Goal: Task Accomplishment & Management: Complete application form

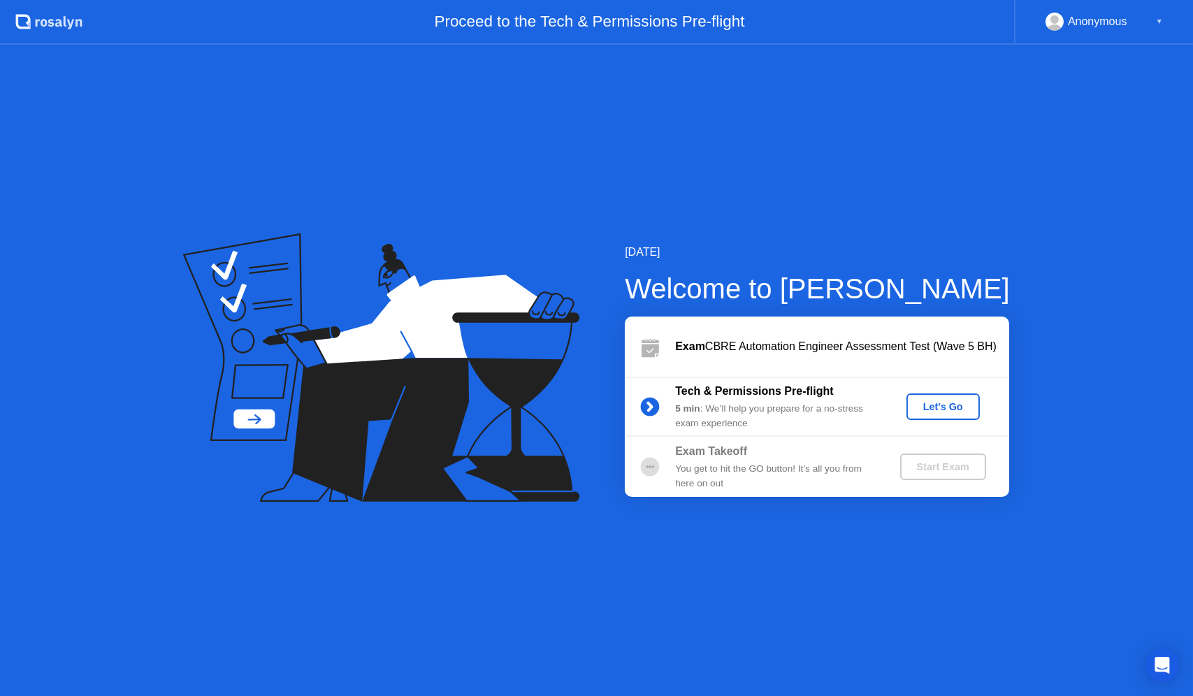
click at [927, 405] on div "Let's Go" at bounding box center [943, 406] width 62 height 11
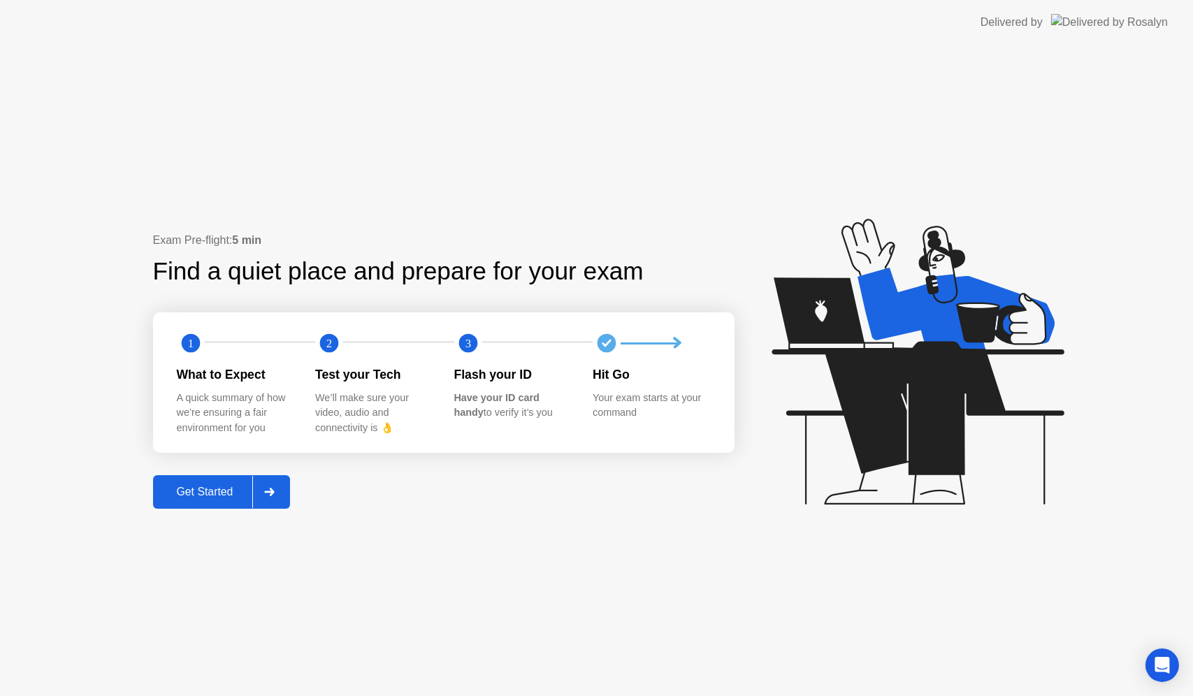
click at [226, 486] on div "Get Started" at bounding box center [205, 492] width 96 height 13
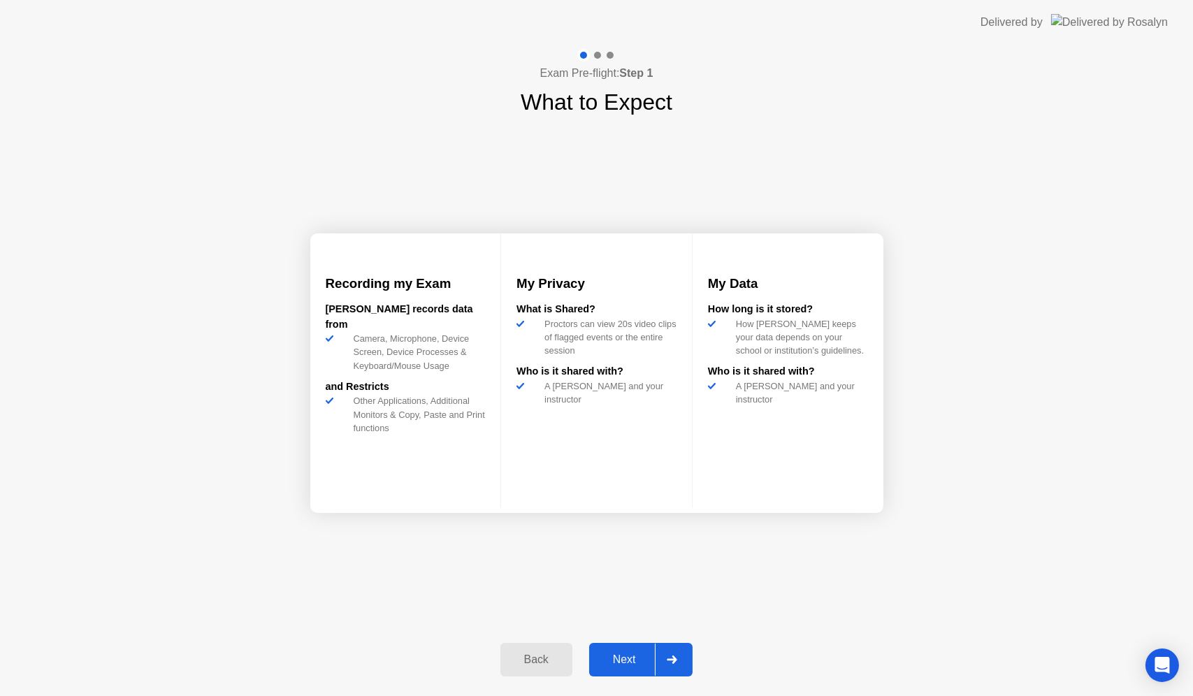
click at [643, 655] on div "Next" at bounding box center [624, 659] width 62 height 13
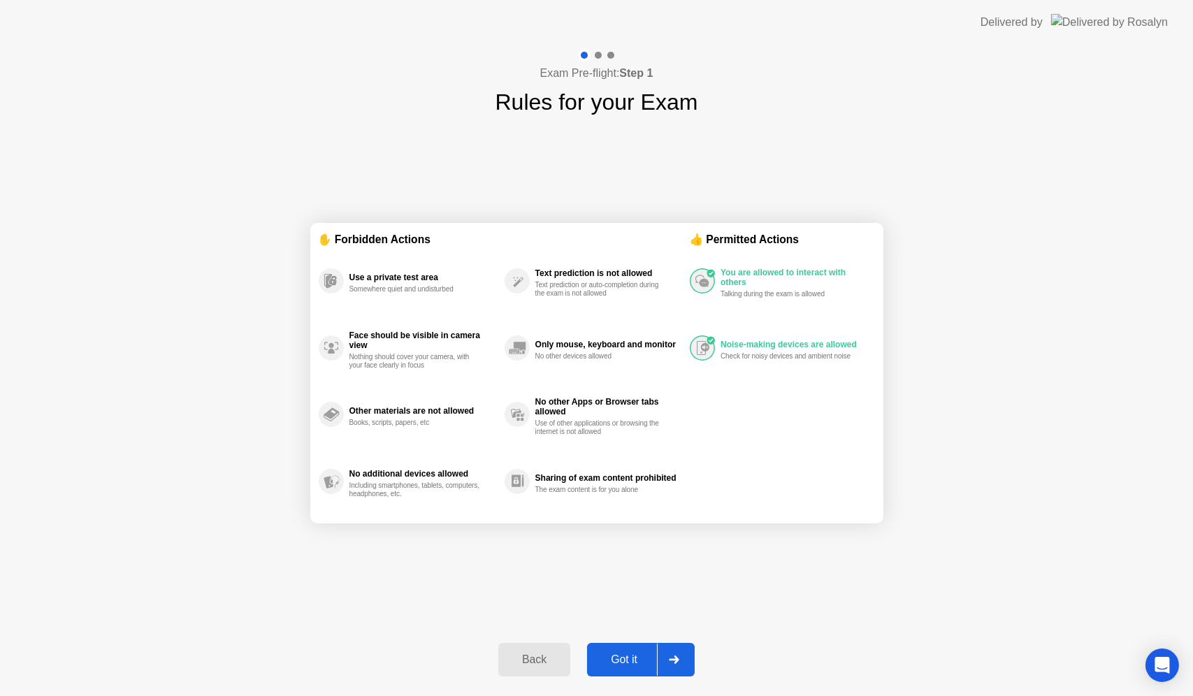
click at [646, 660] on div "Got it" at bounding box center [624, 659] width 66 height 13
select select "**********"
select select "*******"
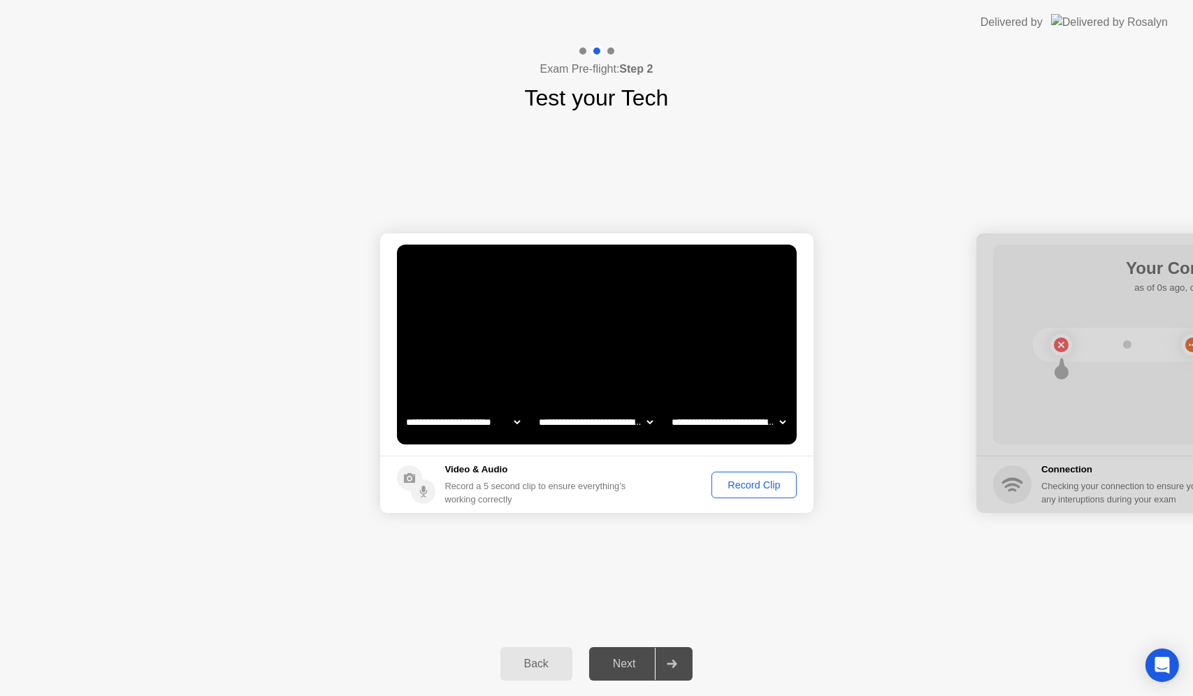
click at [749, 479] on div "Record Clip" at bounding box center [753, 484] width 75 height 11
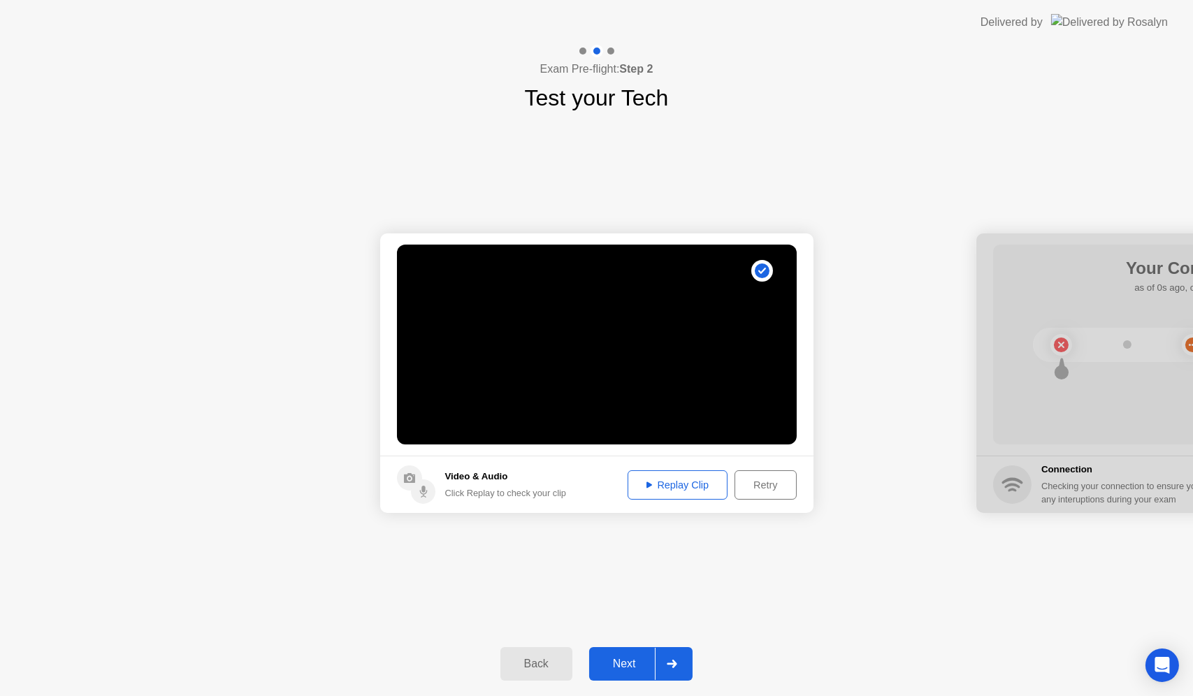
click at [662, 486] on div "Replay Clip" at bounding box center [678, 484] width 91 height 11
click at [637, 663] on div "Next" at bounding box center [624, 664] width 62 height 13
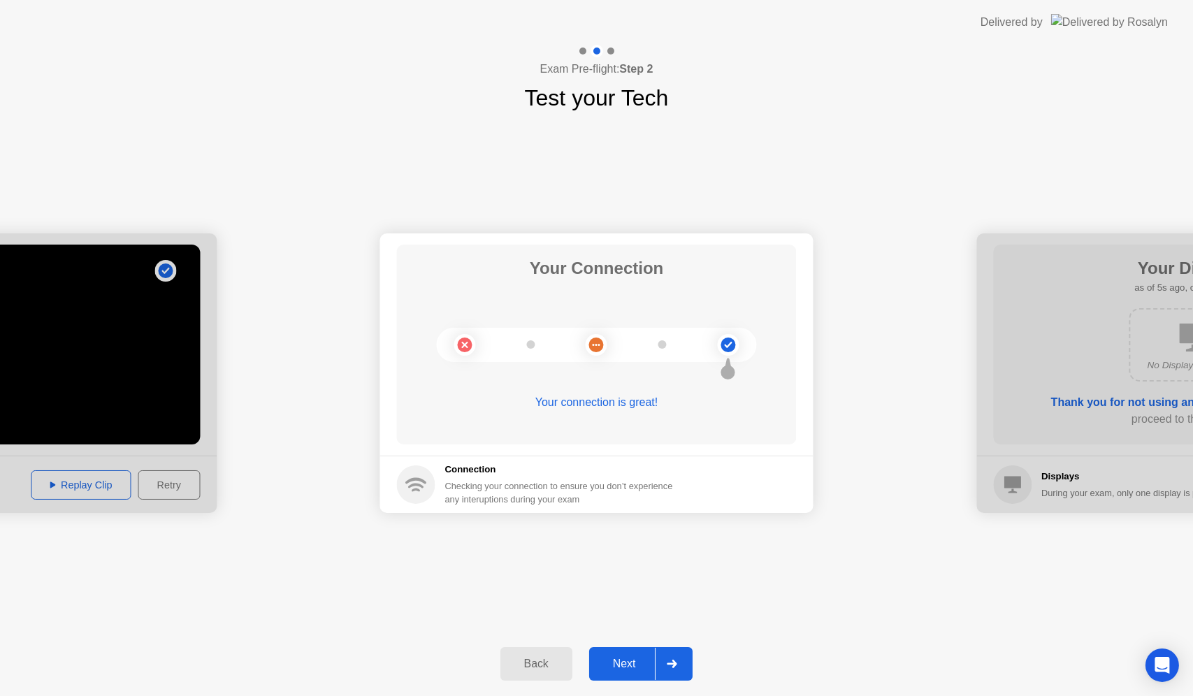
click at [671, 662] on icon at bounding box center [672, 664] width 10 height 8
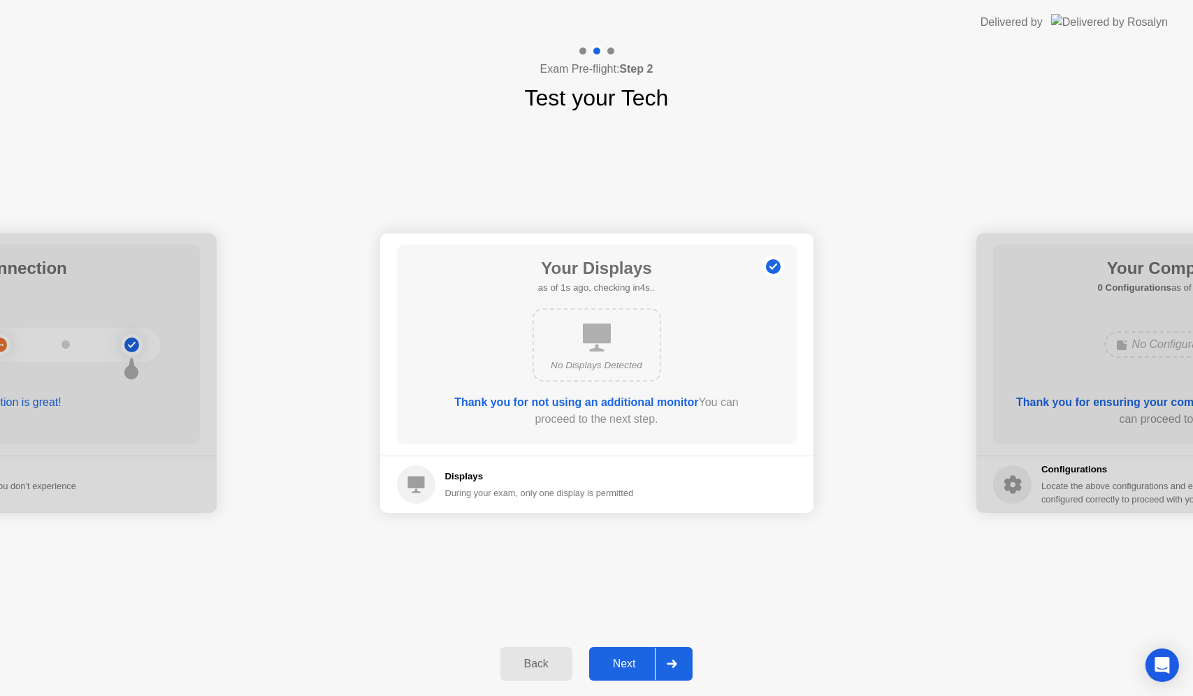
click at [677, 663] on icon at bounding box center [672, 664] width 10 height 8
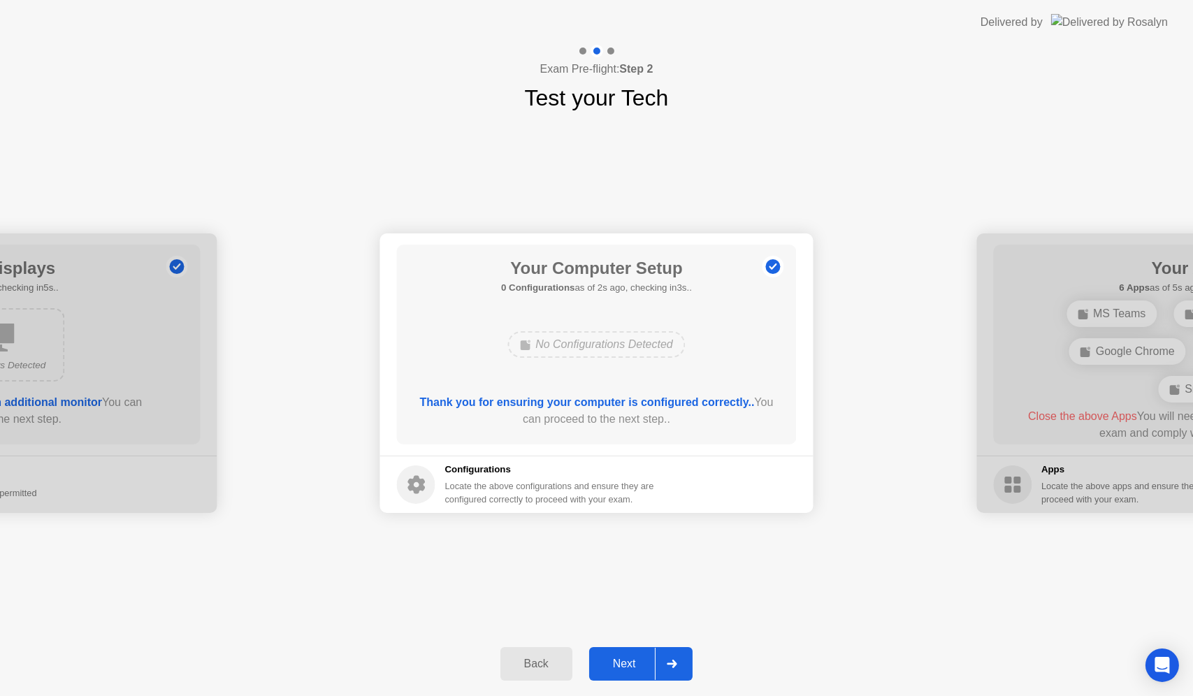
click at [684, 663] on div at bounding box center [672, 664] width 34 height 32
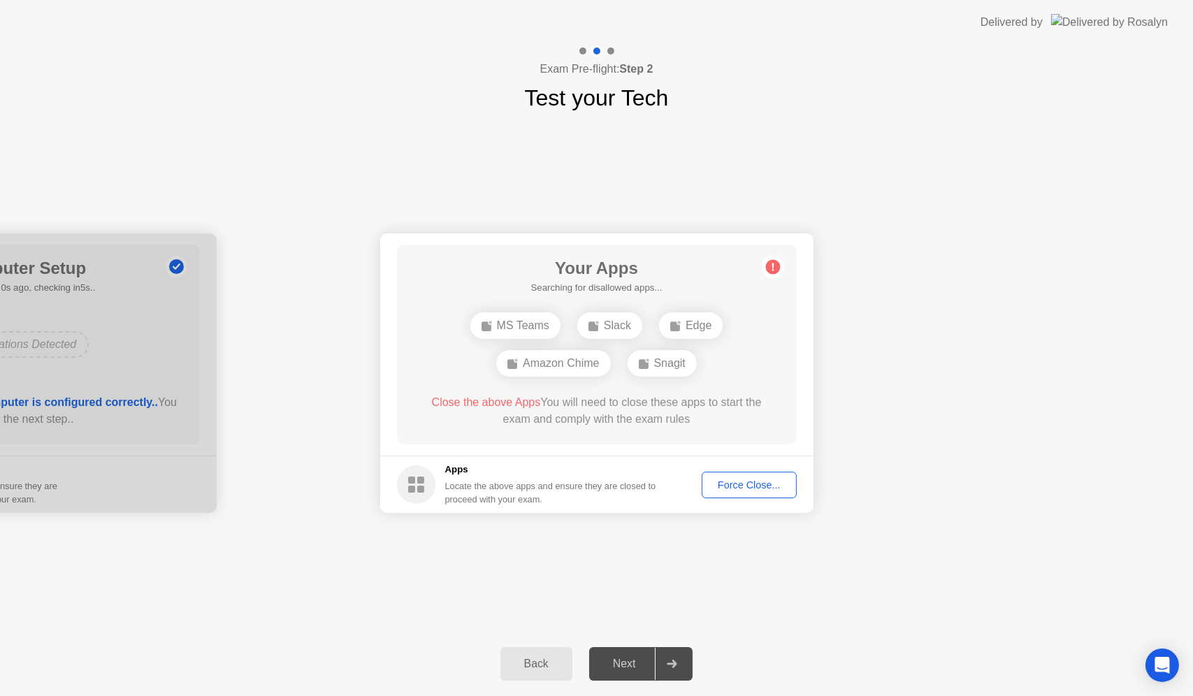
click at [489, 396] on span "Close the above Apps" at bounding box center [486, 402] width 109 height 12
click at [491, 398] on span "Close the above Apps" at bounding box center [486, 402] width 109 height 12
click at [810, 550] on div "**********" at bounding box center [596, 373] width 1193 height 517
click at [743, 367] on div "MS Teams Slack Edge Amazon Chime Snagit" at bounding box center [597, 344] width 320 height 75
click at [772, 268] on icon at bounding box center [773, 267] width 2 height 8
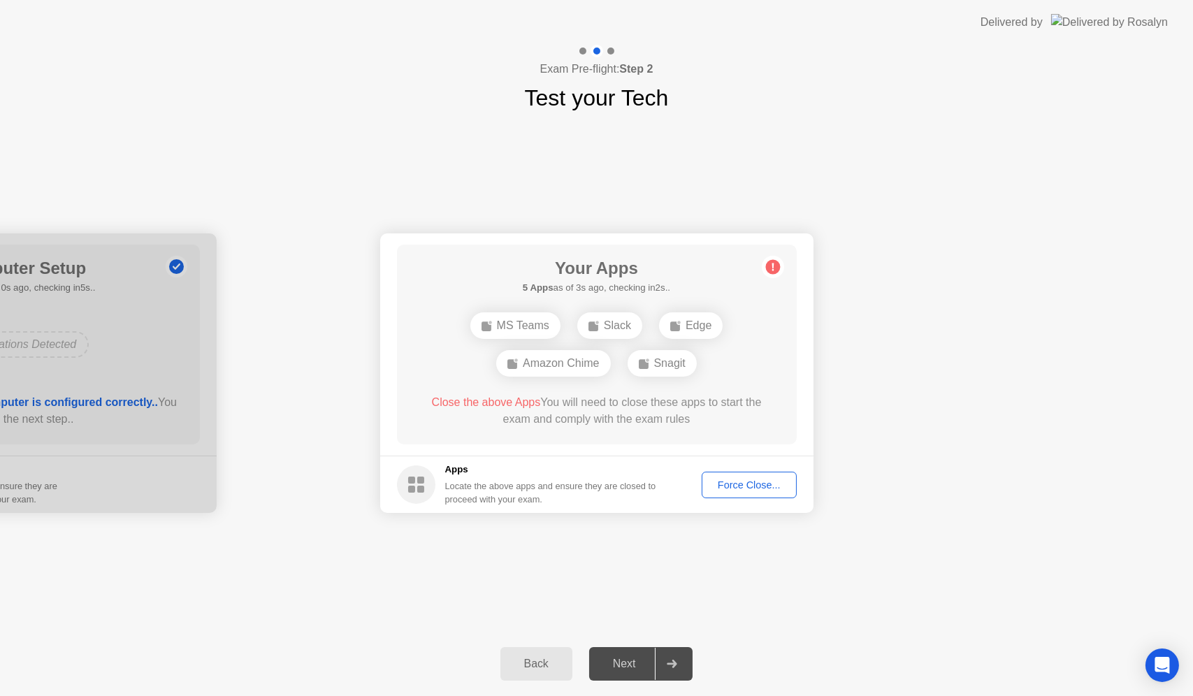
click at [421, 49] on div "Exam Pre-flight: Step 2 Test your Tech" at bounding box center [596, 80] width 1193 height 70
click at [738, 481] on div "Force Close..." at bounding box center [749, 484] width 85 height 11
click at [807, 542] on div "**********" at bounding box center [596, 373] width 1193 height 517
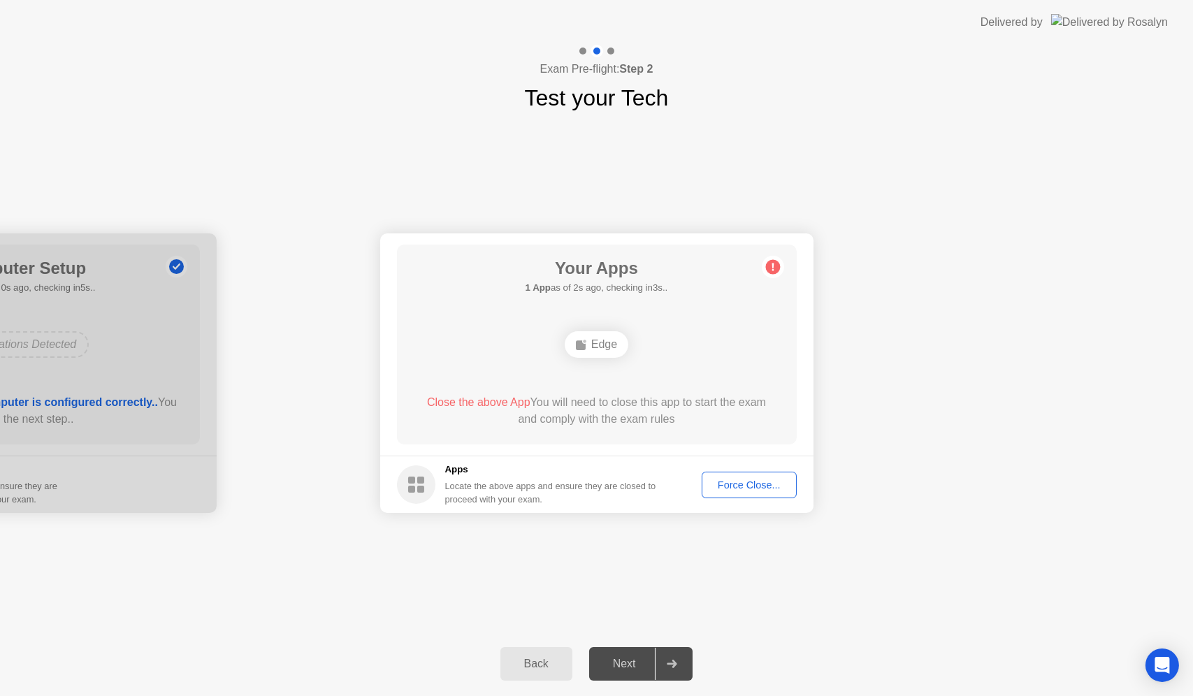
click at [765, 489] on div "Force Close..." at bounding box center [749, 484] width 85 height 11
drag, startPoint x: 587, startPoint y: 340, endPoint x: 548, endPoint y: 366, distance: 46.5
click at [548, 365] on div "Your Apps 1 App as of 2s ago, checking in3s.. Edge Close the above App You will…" at bounding box center [597, 345] width 400 height 200
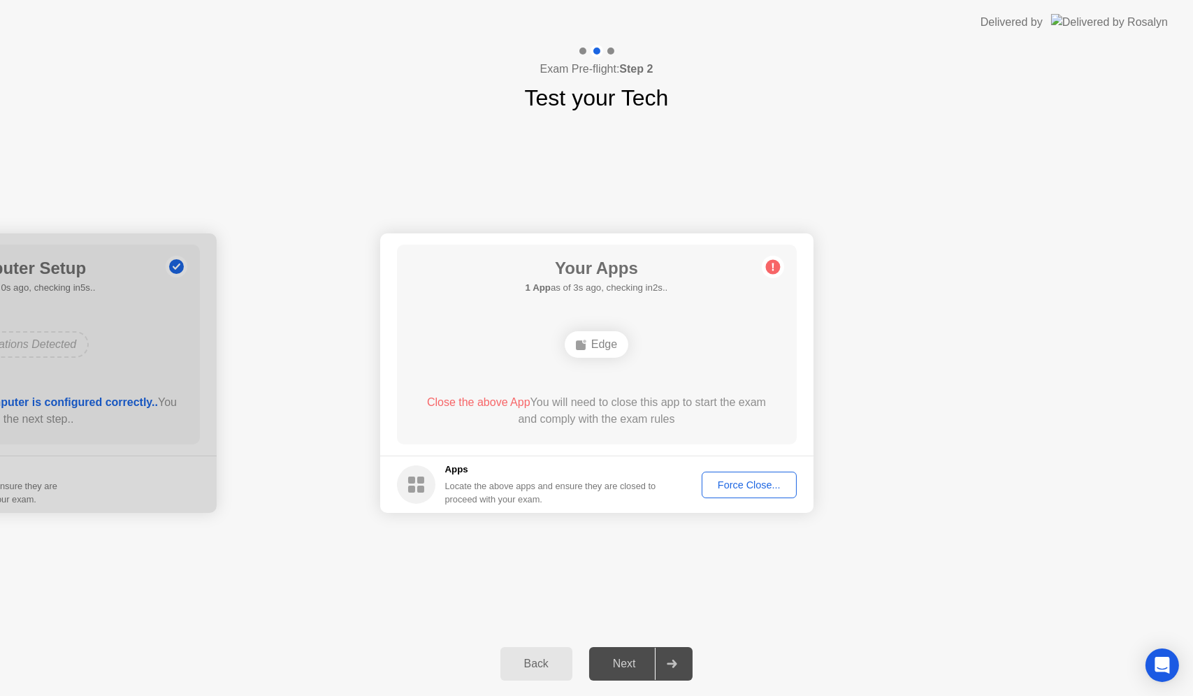
drag, startPoint x: 606, startPoint y: 356, endPoint x: 515, endPoint y: 400, distance: 100.7
click at [588, 365] on div "Your Apps 1 App as of 3s ago, checking in2s.. Edge Close the above App You will…" at bounding box center [597, 345] width 400 height 200
click at [524, 424] on div "Close the above App You will need to close this app to start the exam and compl…" at bounding box center [597, 411] width 360 height 34
click at [547, 397] on div "Close the above App You will need to close this app to start the exam and compl…" at bounding box center [597, 411] width 360 height 34
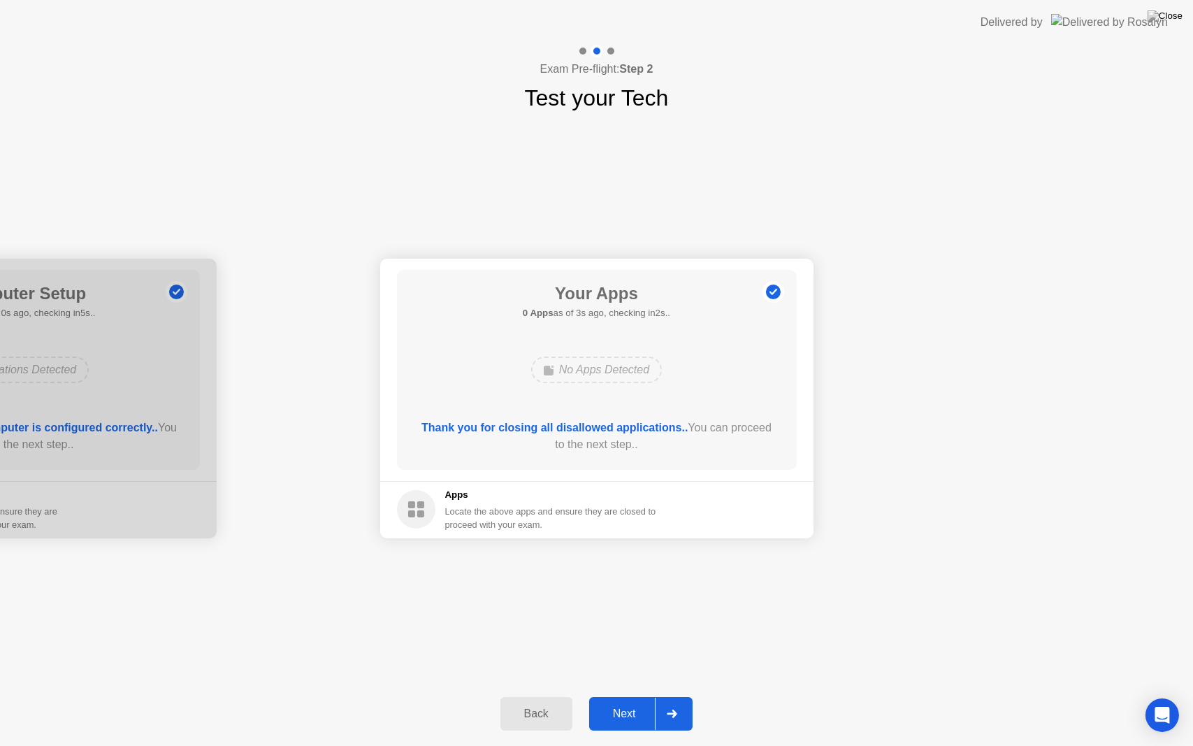
click at [635, 695] on div "Next" at bounding box center [624, 713] width 62 height 13
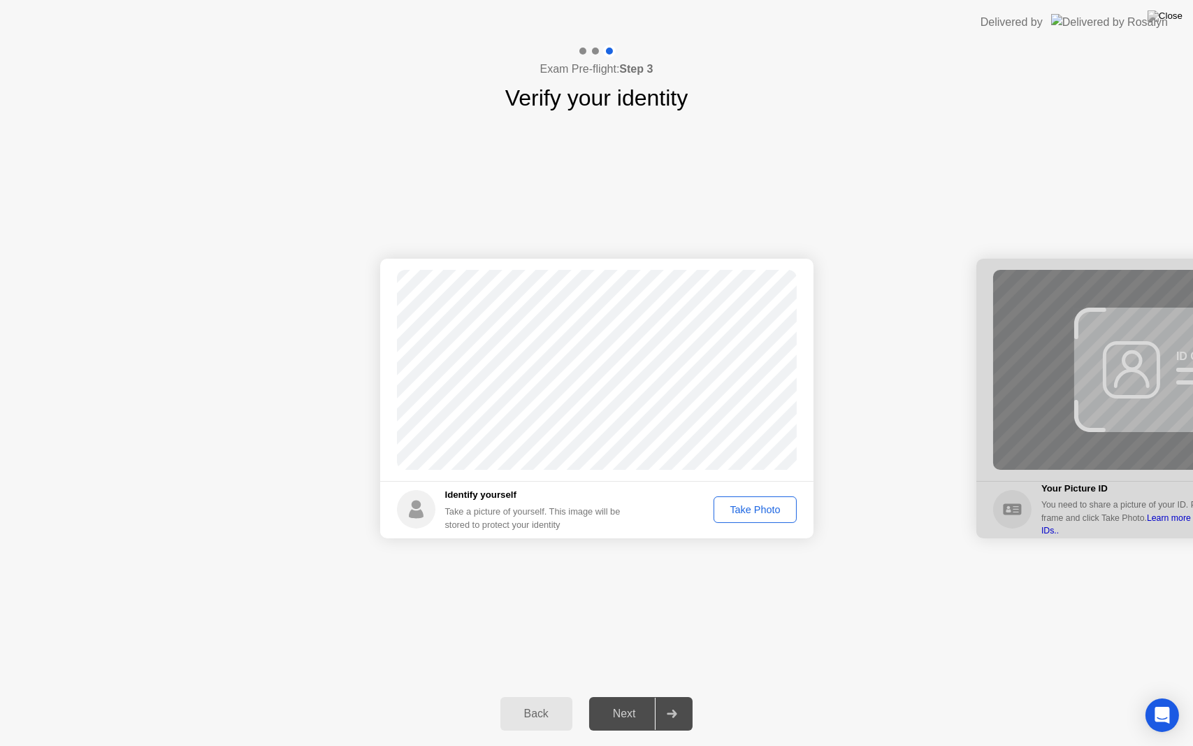
click at [746, 508] on div "Take Photo" at bounding box center [754, 509] width 73 height 11
click at [664, 695] on div at bounding box center [672, 714] width 34 height 32
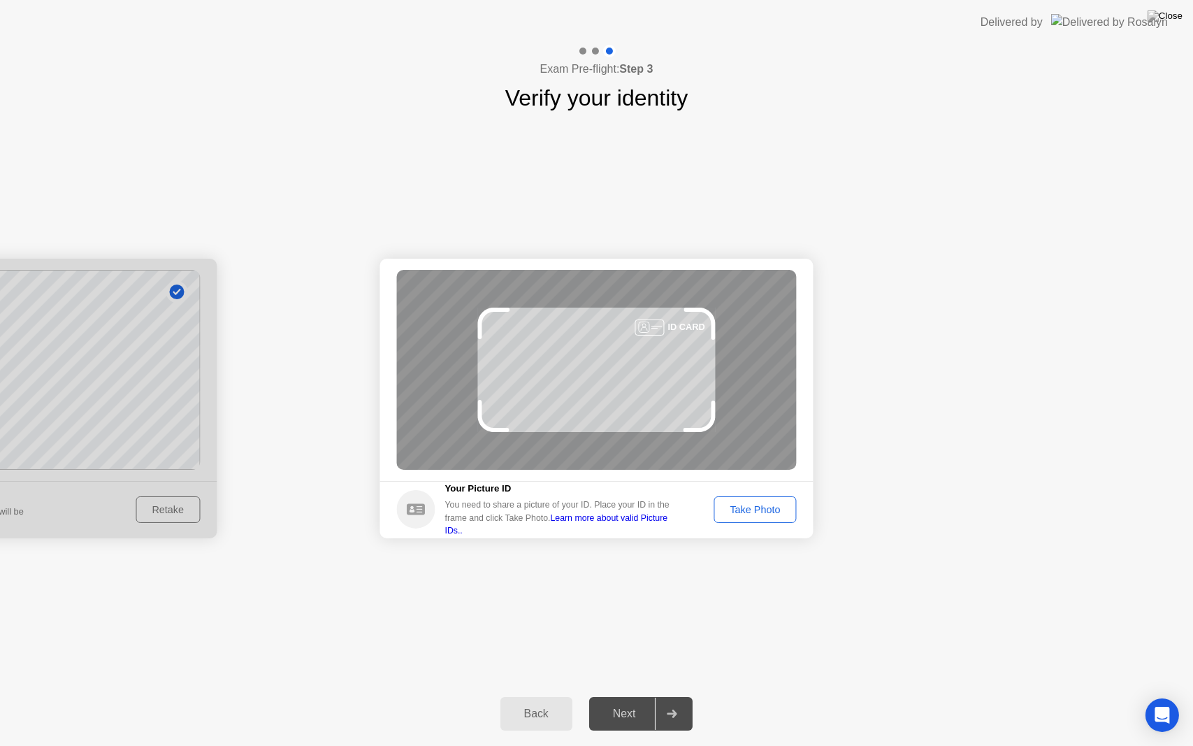
click at [760, 504] on div "Take Photo" at bounding box center [754, 509] width 73 height 11
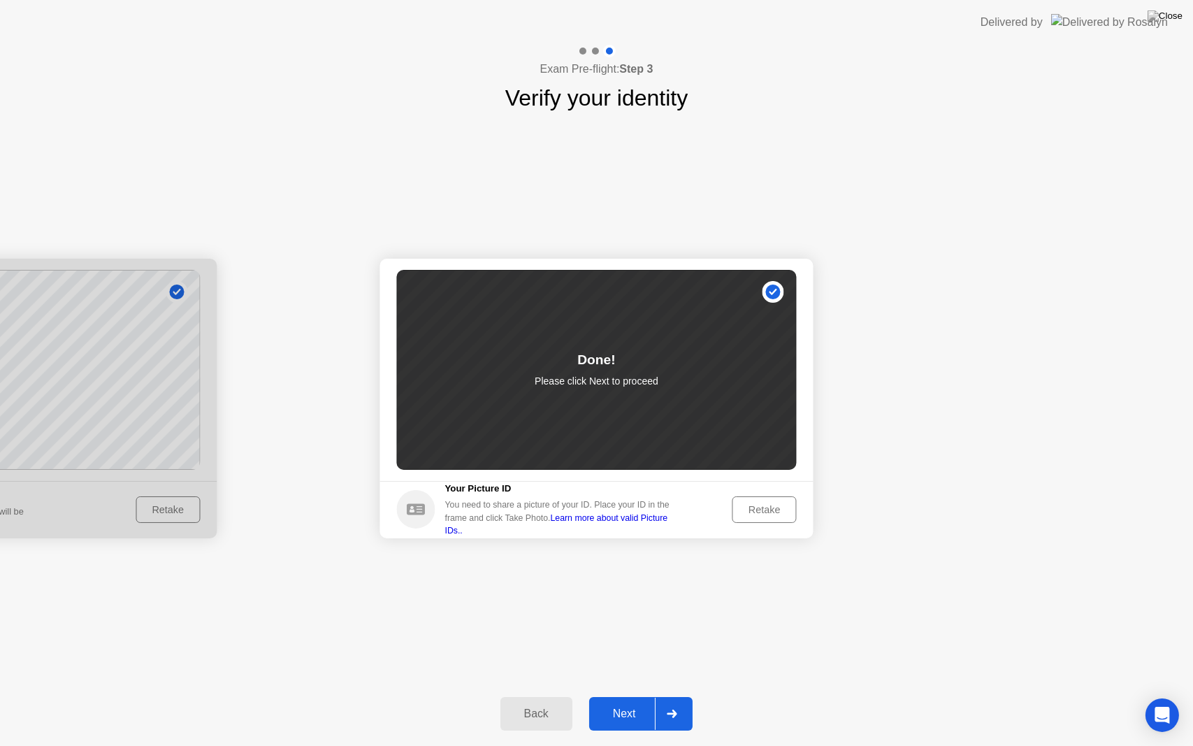
click at [672, 695] on icon at bounding box center [672, 713] width 10 height 8
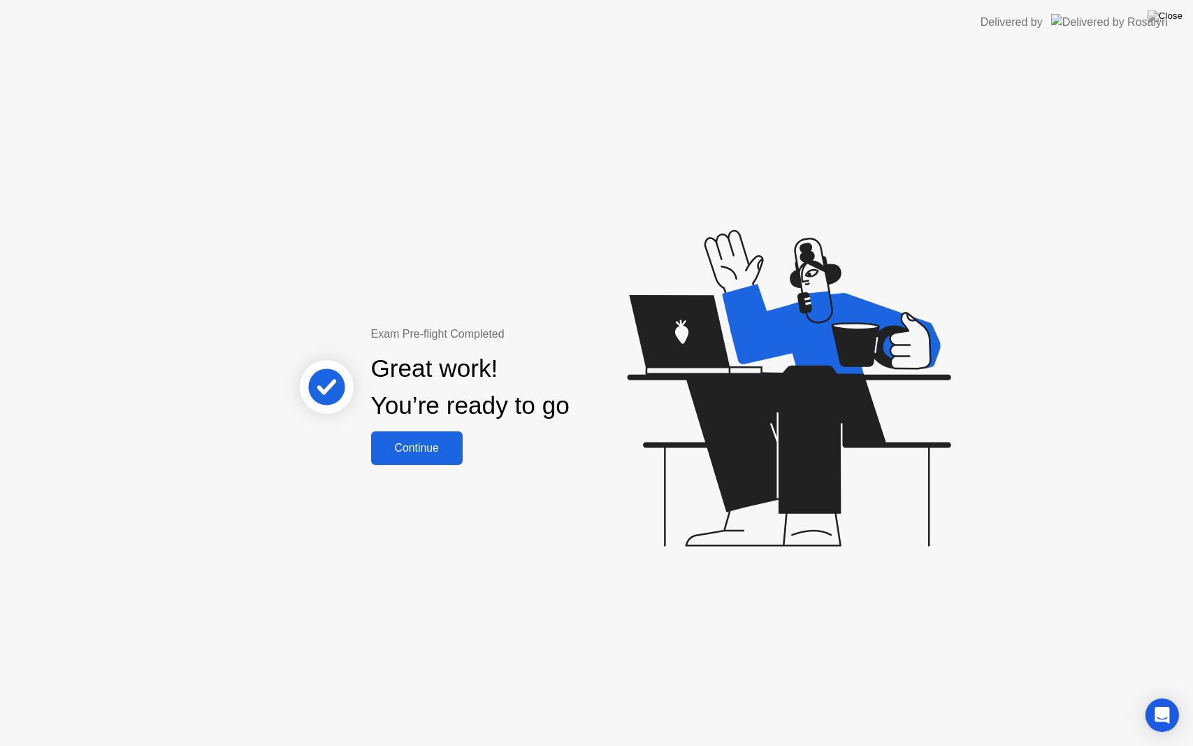
click at [426, 443] on div "Continue" at bounding box center [416, 448] width 83 height 13
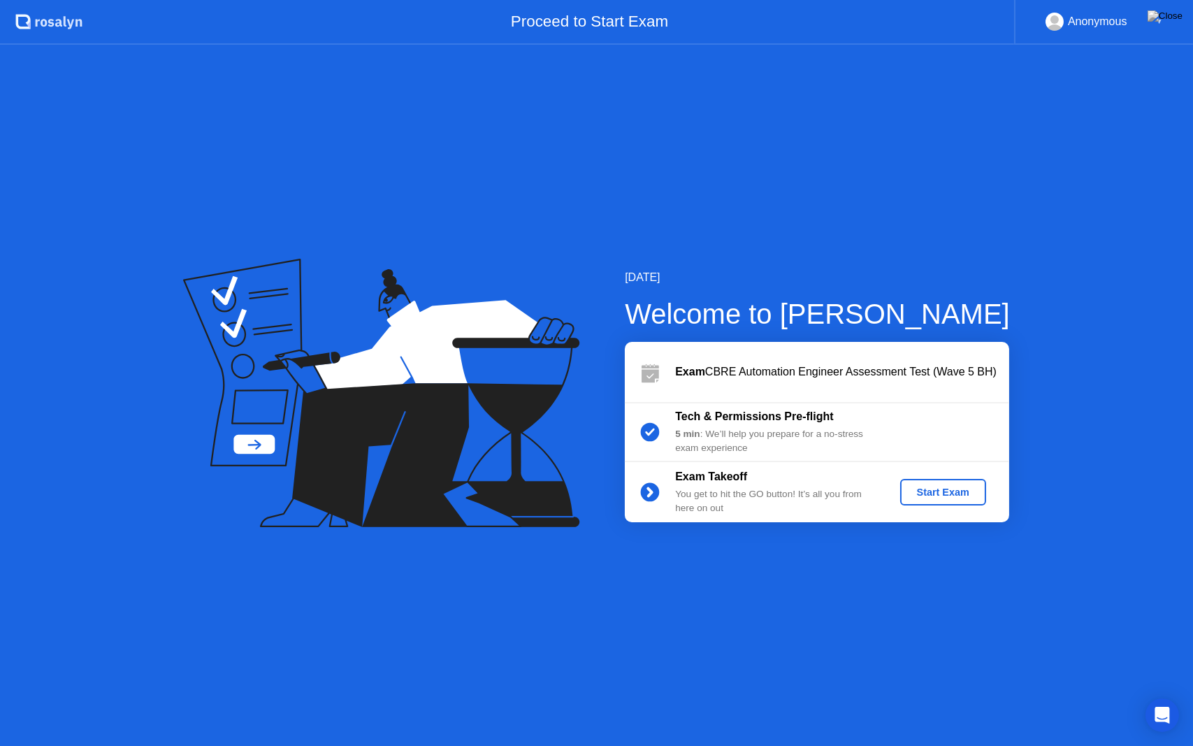
click at [923, 491] on div "Start Exam" at bounding box center [943, 491] width 75 height 11
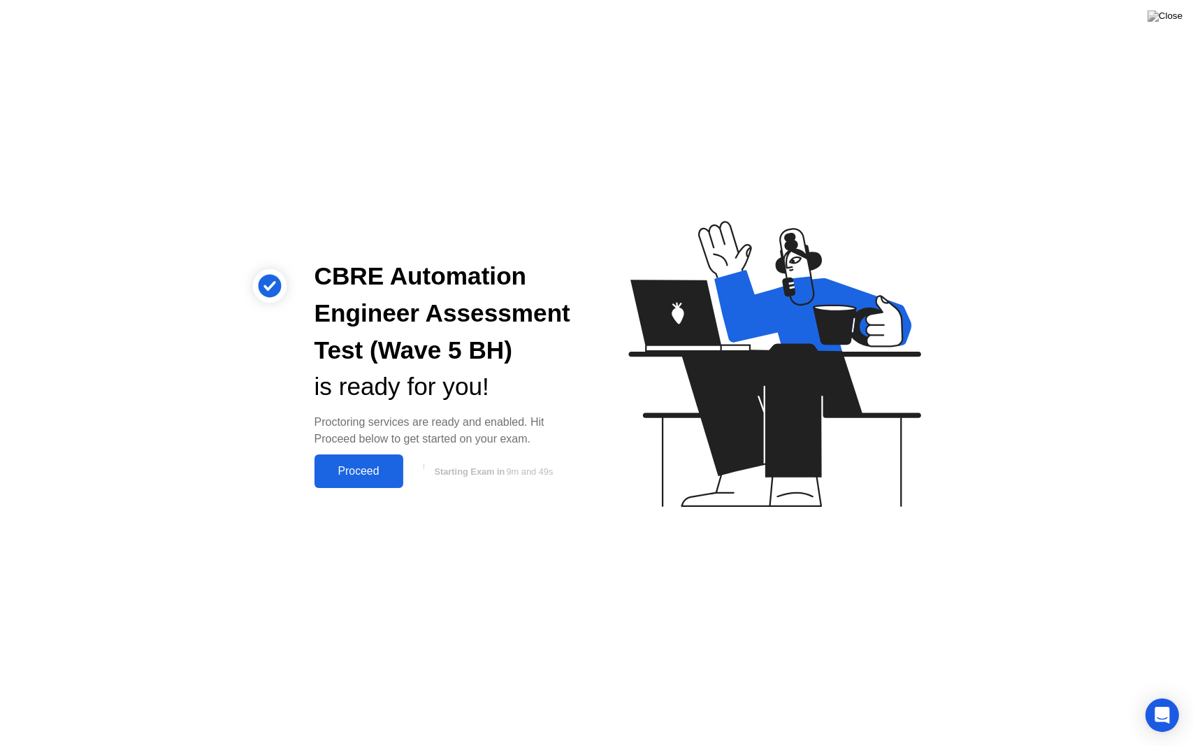
click at [361, 472] on div "Proceed" at bounding box center [359, 471] width 80 height 13
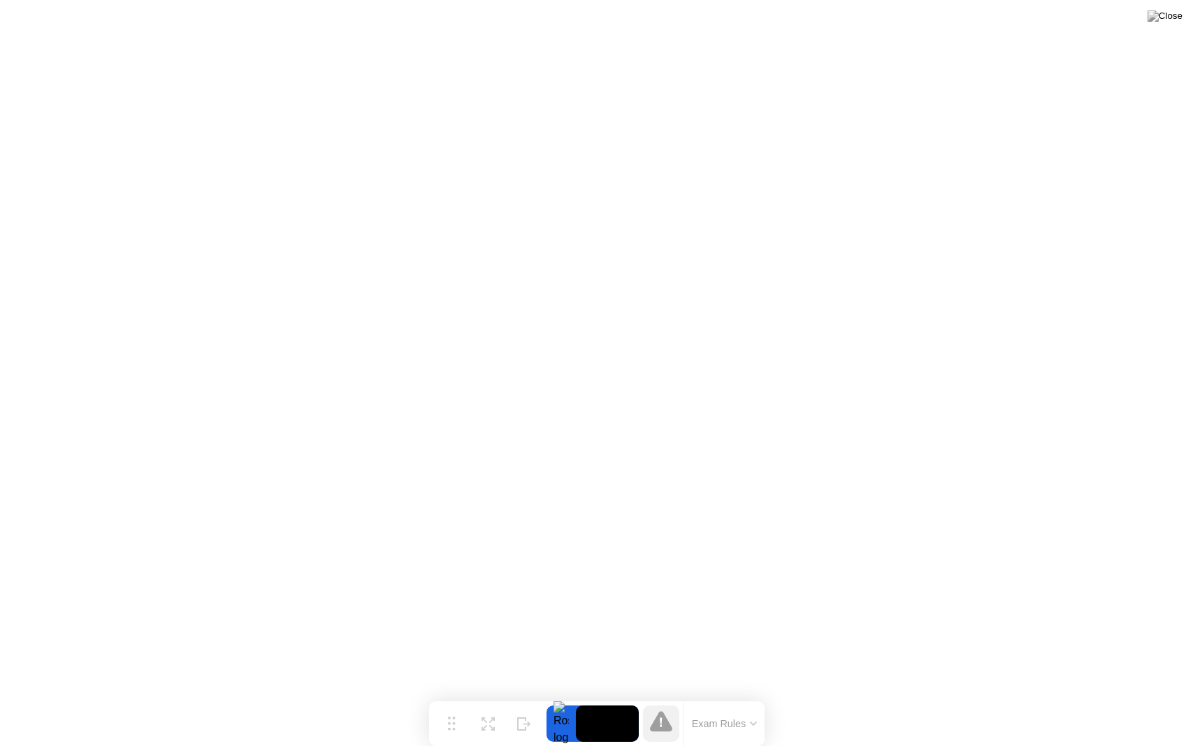
click at [746, 695] on button "Exam Rules" at bounding box center [725, 723] width 74 height 13
